Goal: Information Seeking & Learning: Learn about a topic

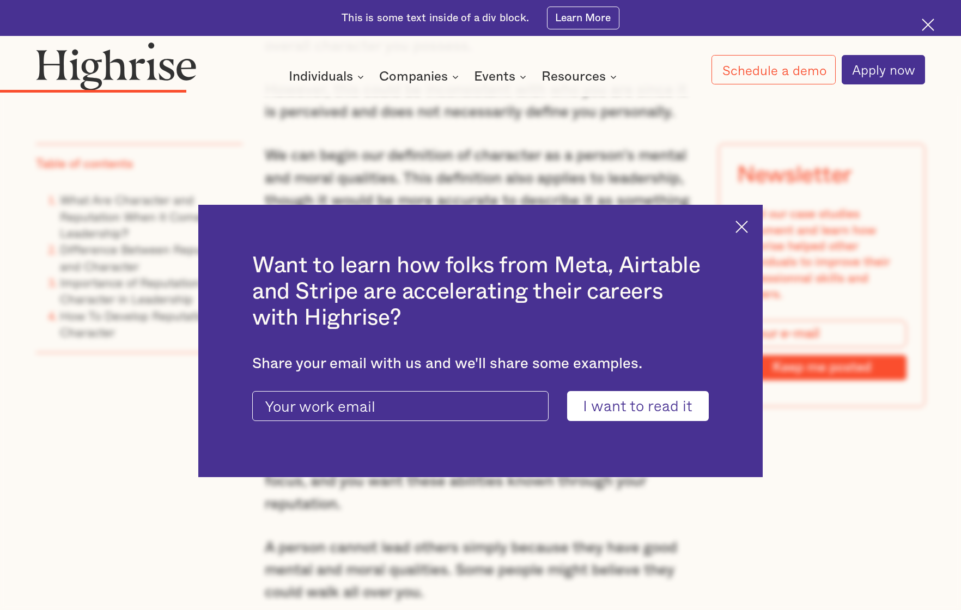
scroll to position [1687, 0]
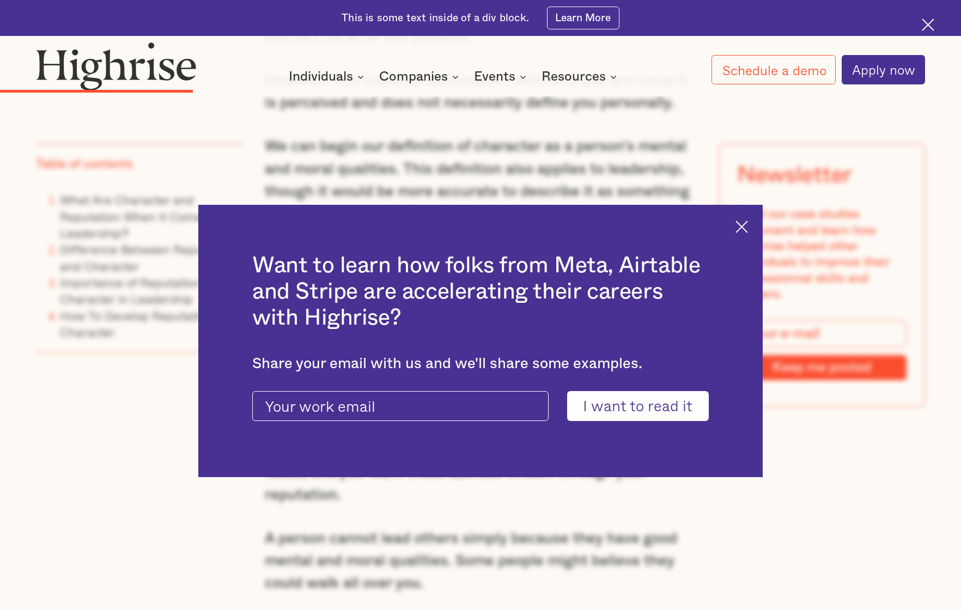
click at [739, 220] on div "Want to learn how folks from Meta, Airtable and Stripe are accelerating their c…" at bounding box center [480, 341] width 565 height 273
click at [743, 228] on img at bounding box center [742, 227] width 13 height 13
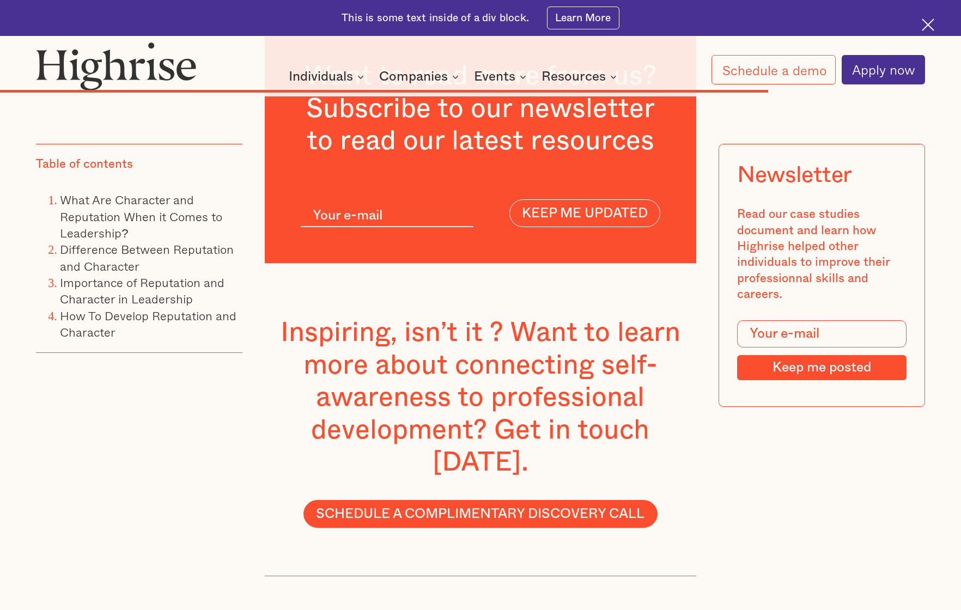
scroll to position [6128, 0]
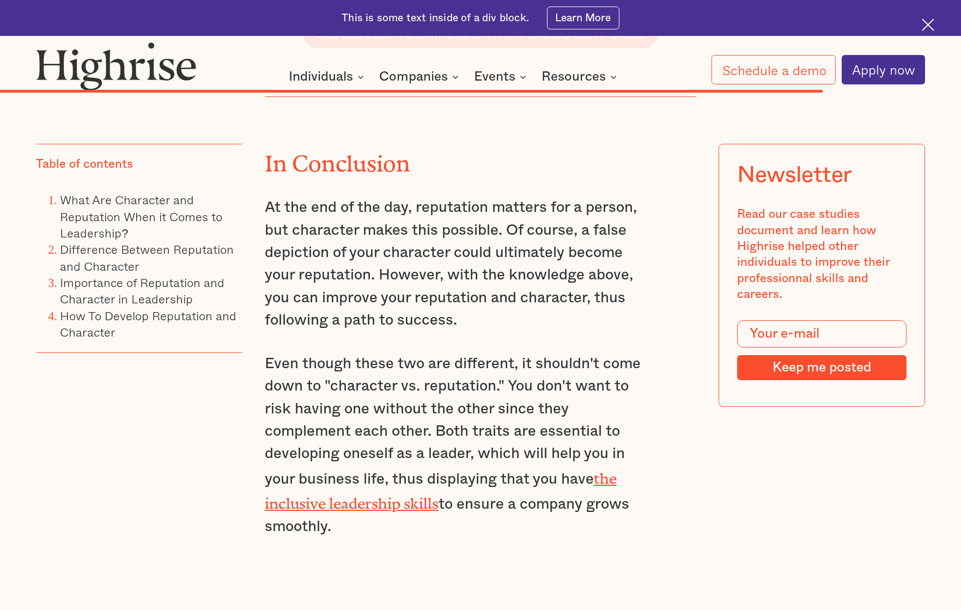
click at [616, 353] on p "Even though these two are different, it shouldn't come down to "character vs. r…" at bounding box center [459, 446] width 389 height 186
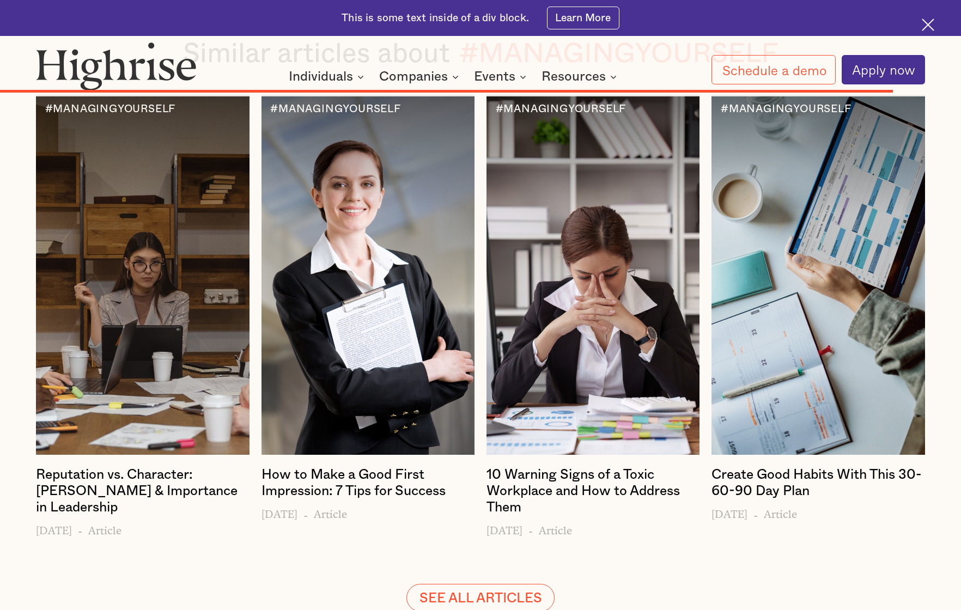
scroll to position [7037, 0]
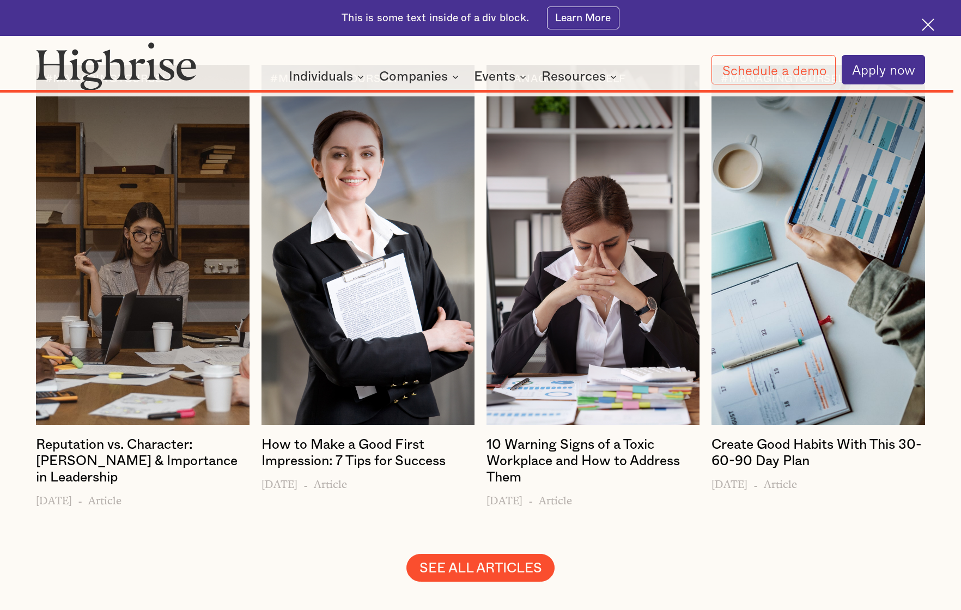
click at [515, 554] on link "SEE ALL ARTICLES" at bounding box center [481, 568] width 148 height 28
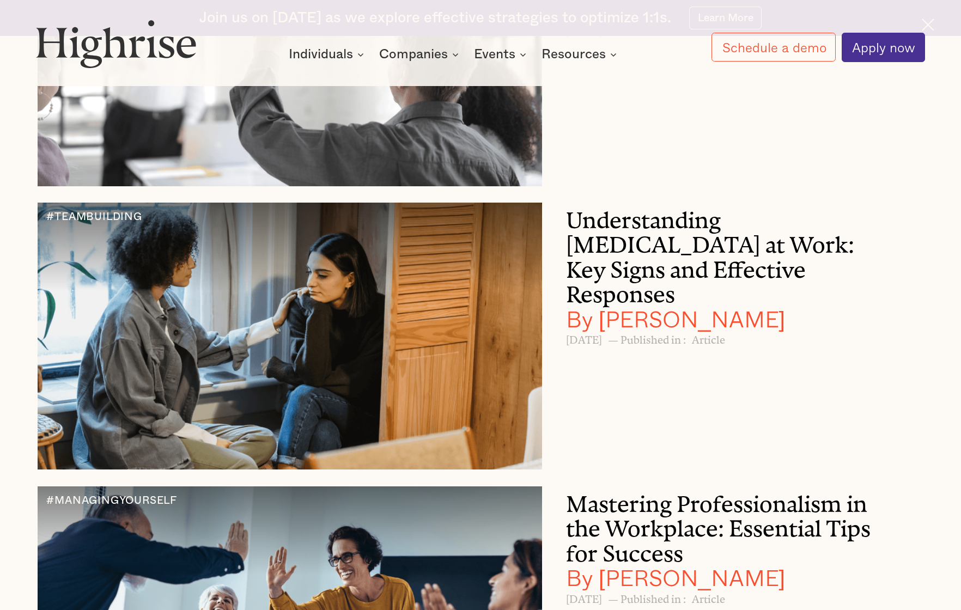
scroll to position [6035, 0]
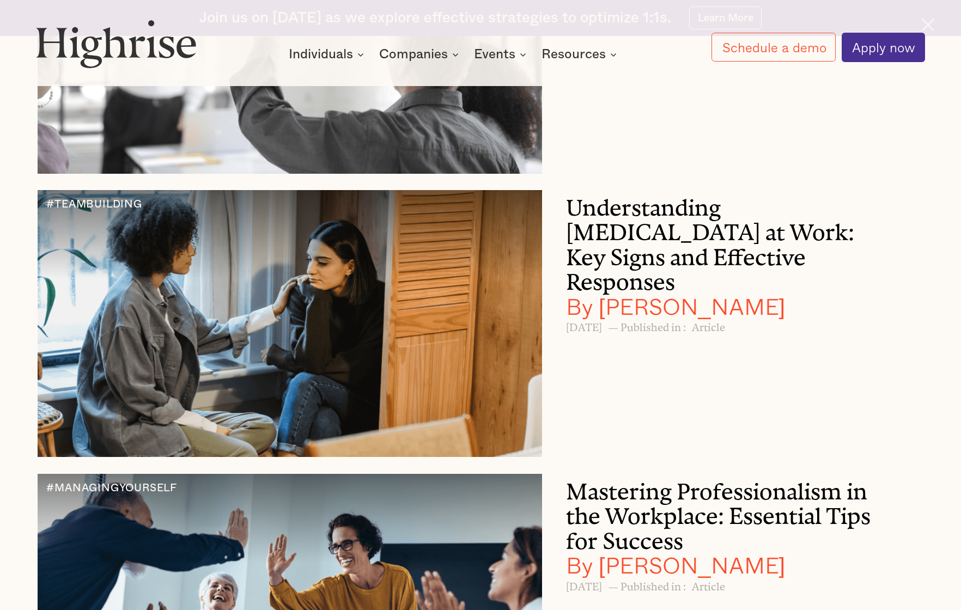
click at [623, 208] on h3 "Understanding [MEDICAL_DATA] at Work: Key Signs and Effective Responses By [PER…" at bounding box center [727, 254] width 322 height 129
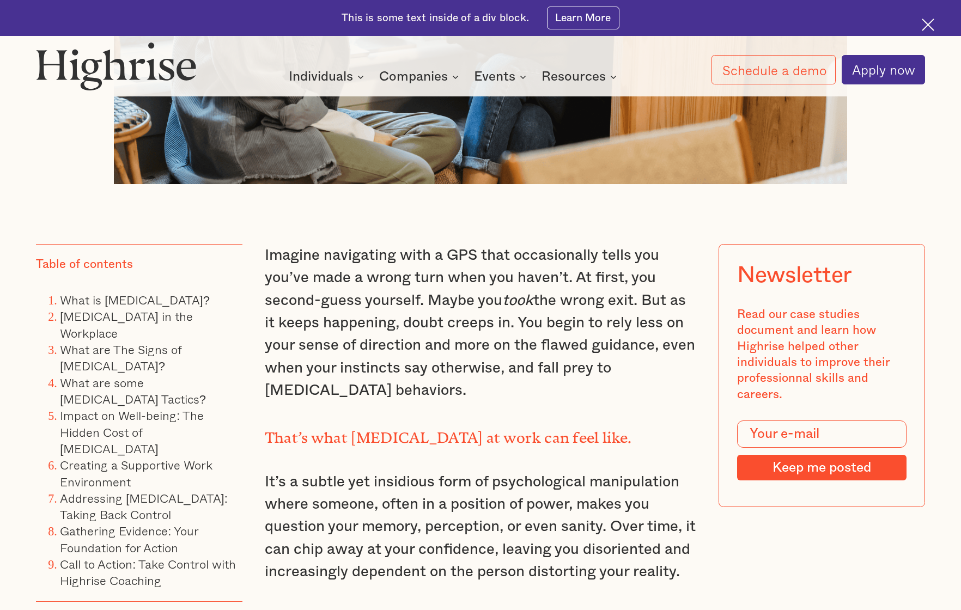
scroll to position [845, 0]
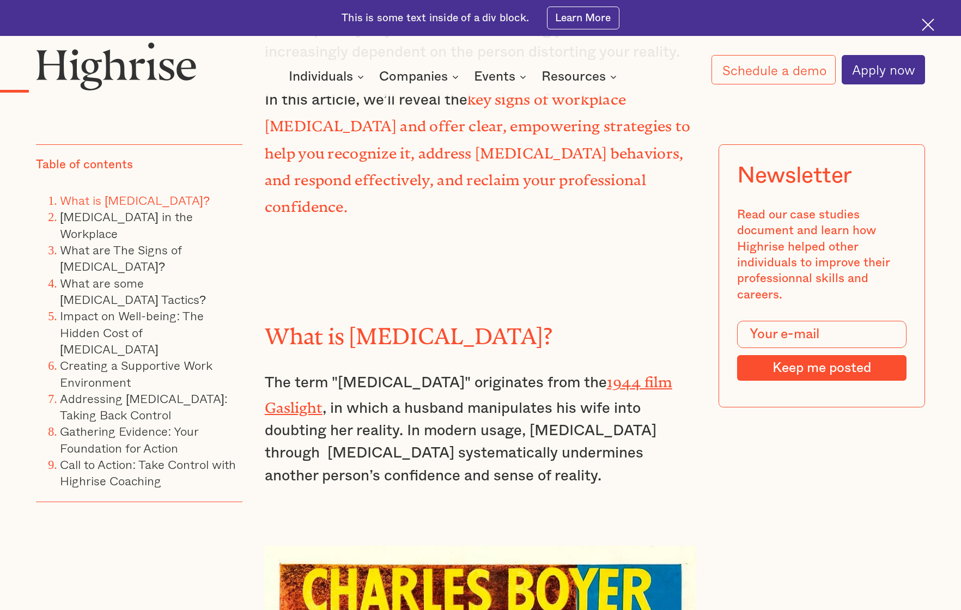
scroll to position [1428, 0]
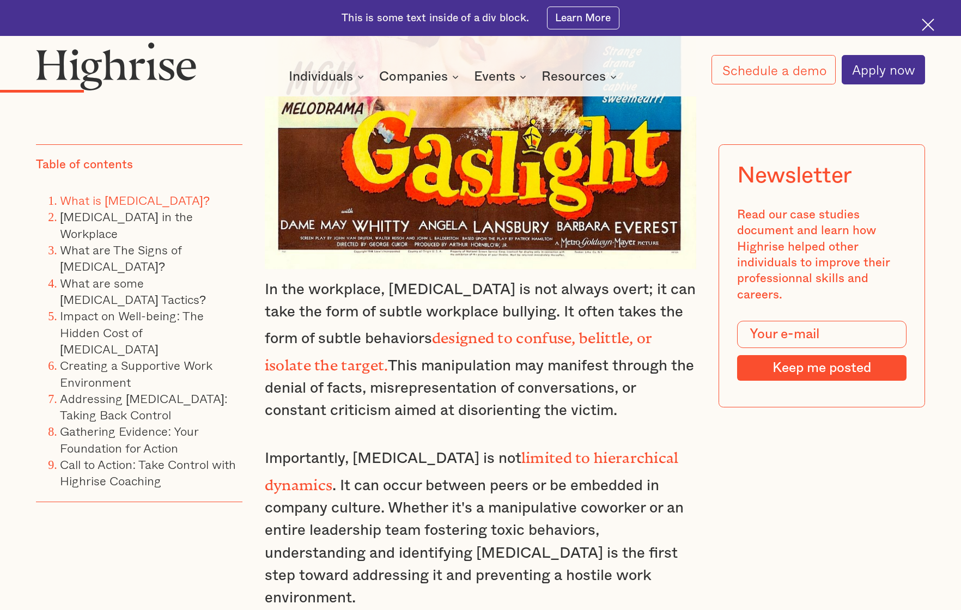
scroll to position [2225, 0]
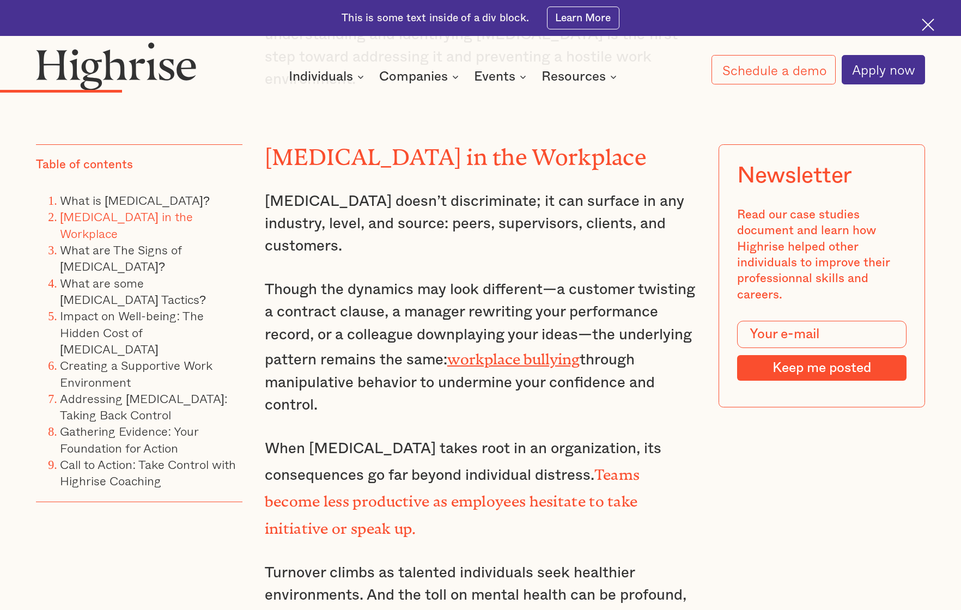
scroll to position [2912, 0]
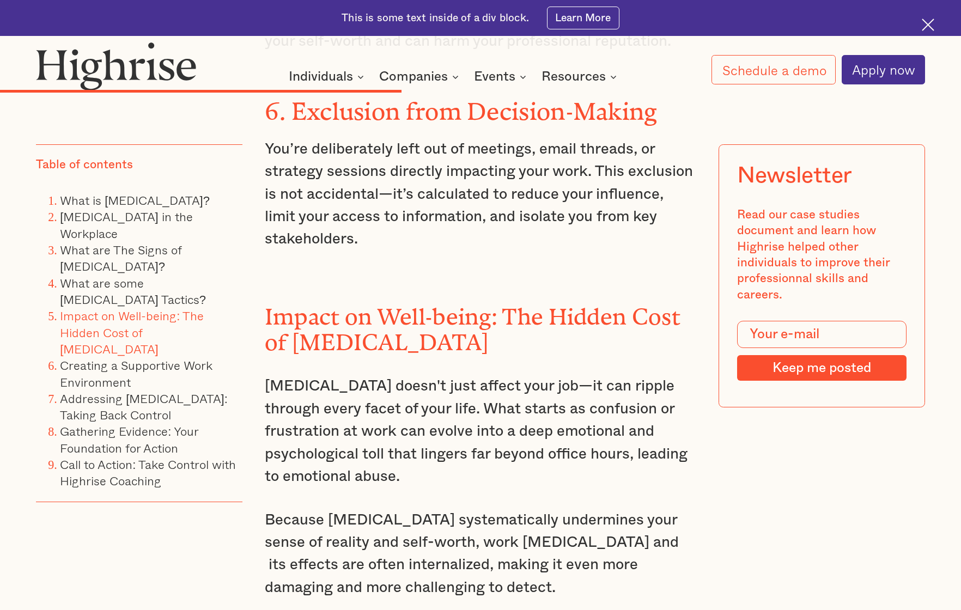
scroll to position [7021, 0]
